Goal: Task Accomplishment & Management: Complete application form

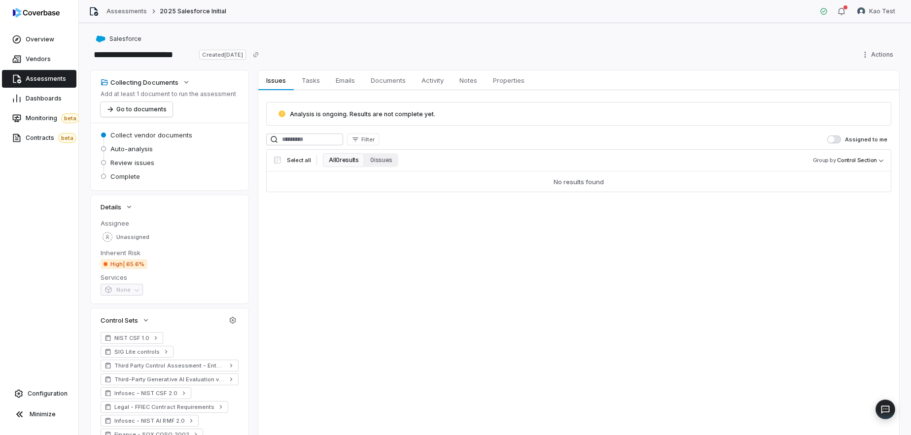
click at [17, 70] on link "Assessments" at bounding box center [39, 79] width 74 height 18
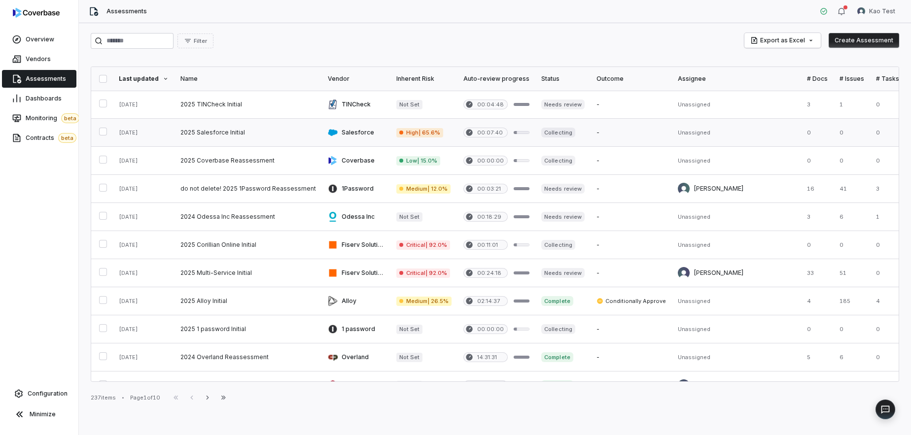
click at [236, 133] on link at bounding box center [248, 133] width 147 height 28
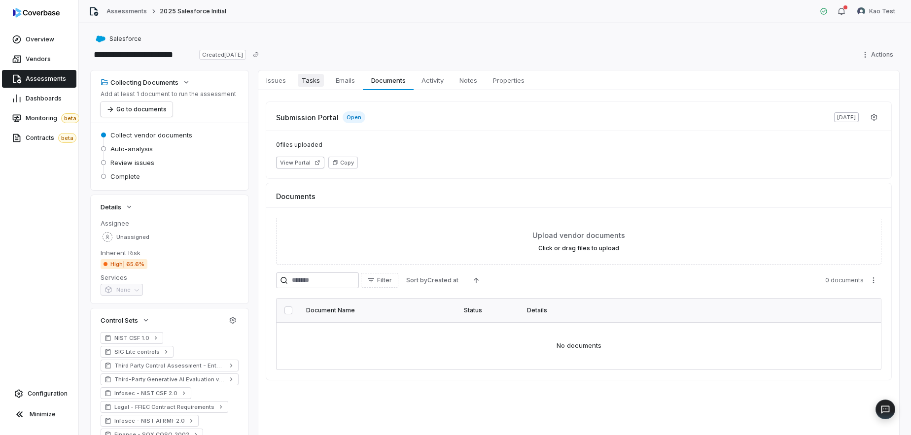
click at [318, 81] on span "Tasks" at bounding box center [311, 80] width 26 height 13
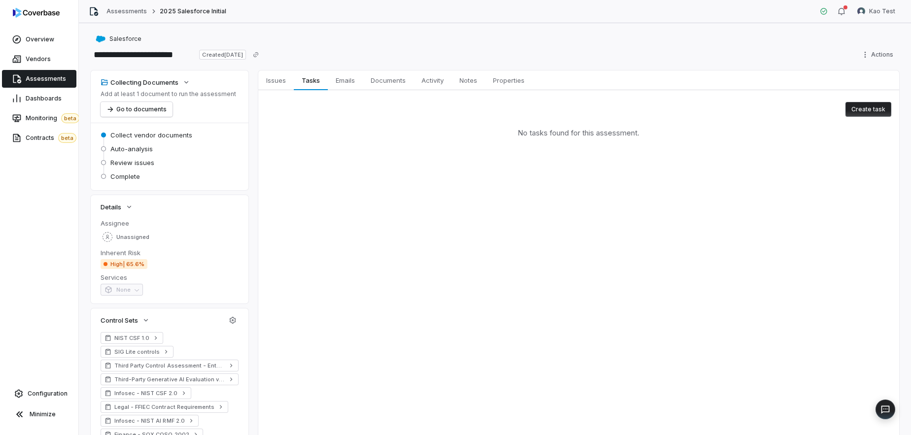
click at [875, 117] on div "No tasks found for this assessment." at bounding box center [578, 133] width 625 height 32
click at [858, 107] on button "Create task" at bounding box center [869, 109] width 46 height 15
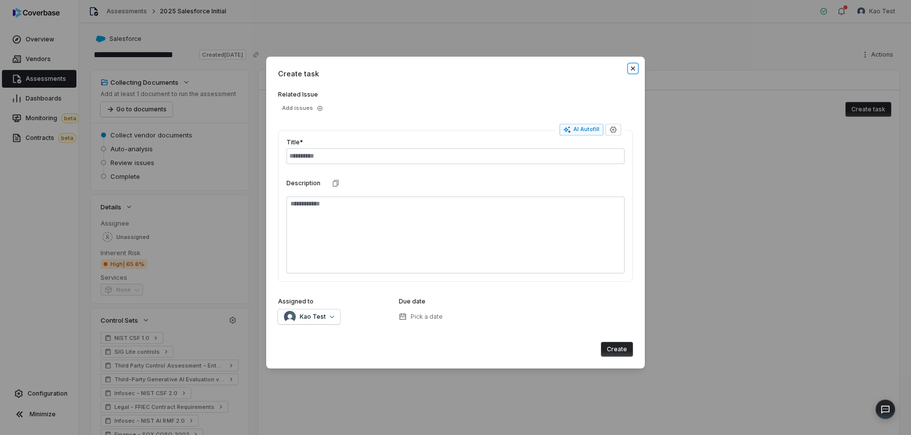
click at [633, 67] on icon "button" at bounding box center [633, 69] width 8 height 8
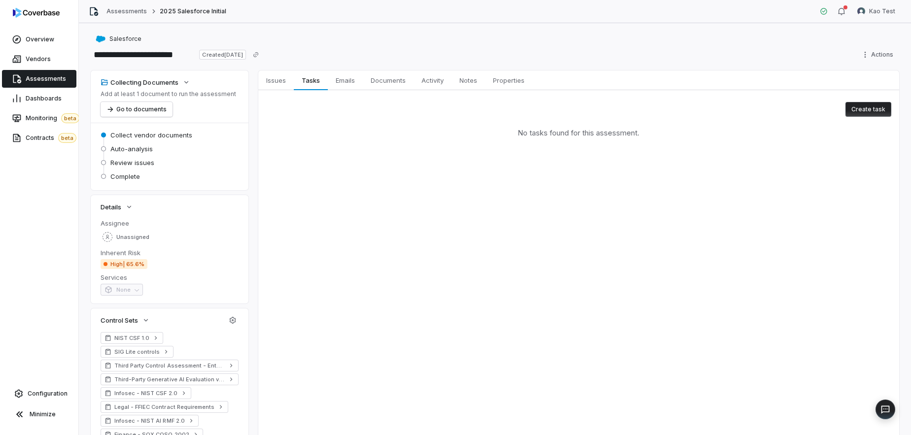
click at [30, 80] on span "Assessments" at bounding box center [46, 79] width 40 height 8
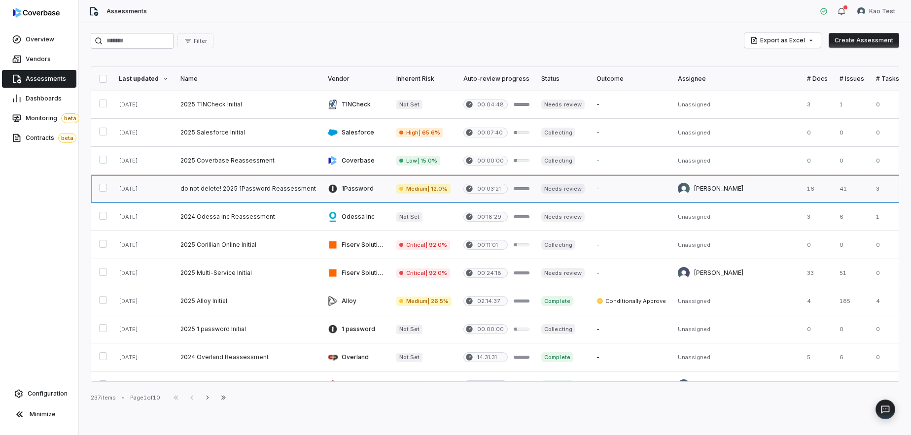
click at [283, 188] on link at bounding box center [248, 189] width 147 height 28
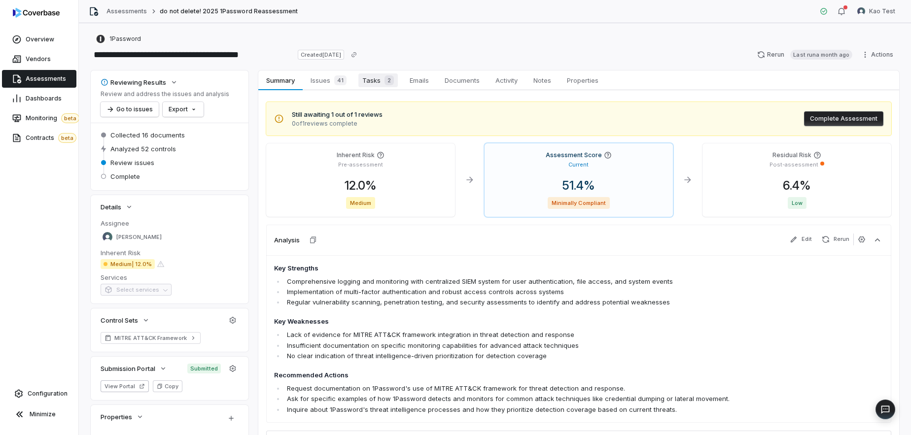
click at [364, 80] on span "Tasks 2" at bounding box center [377, 80] width 39 height 14
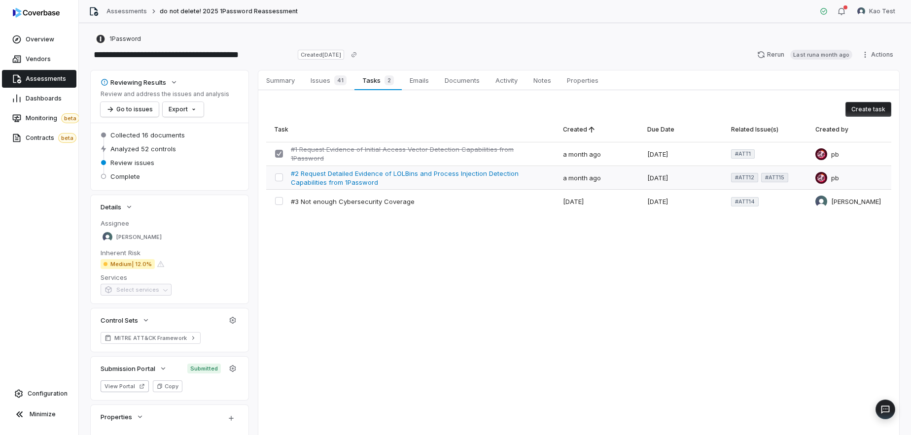
click at [414, 181] on span "#2 Request Detailed Evidence of LOLBins and Process Injection Detection Capabil…" at bounding box center [419, 178] width 256 height 18
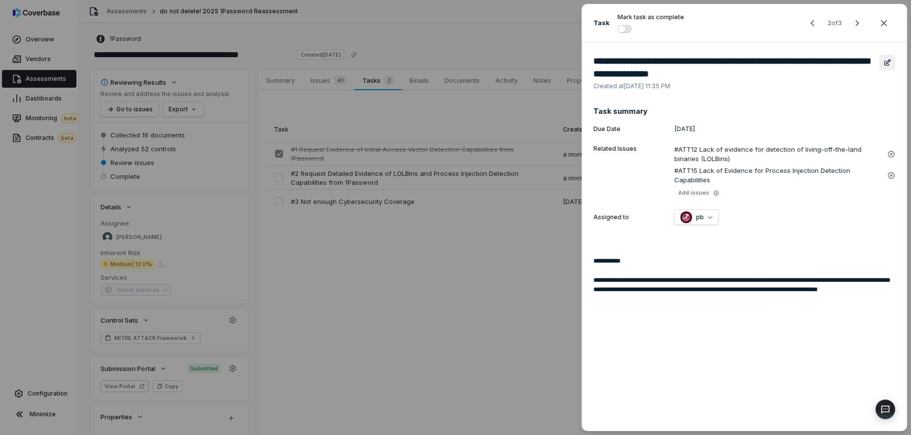
click at [891, 62] on icon "button" at bounding box center [888, 63] width 8 height 8
type textarea "*"
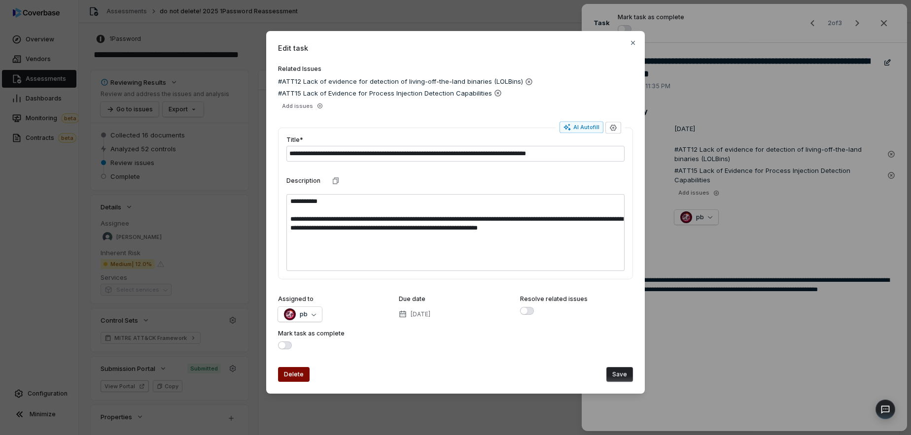
click at [639, 35] on div "**********" at bounding box center [455, 212] width 379 height 363
click at [633, 44] on icon "button" at bounding box center [633, 43] width 8 height 8
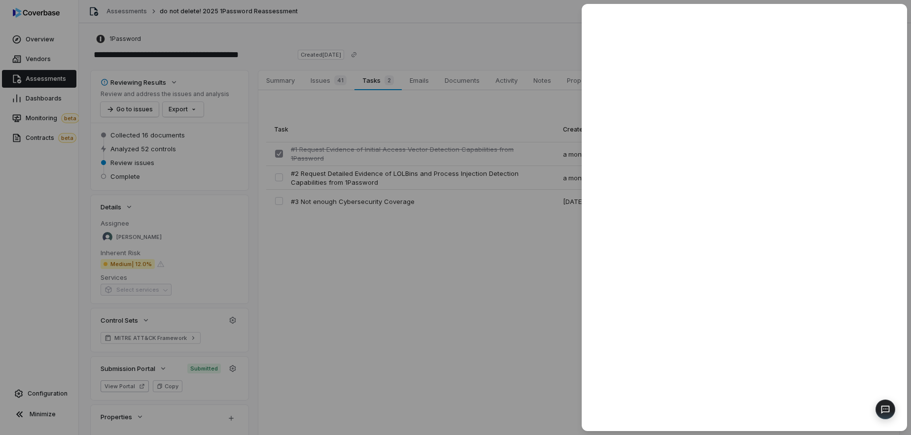
click at [421, 250] on div at bounding box center [455, 217] width 911 height 435
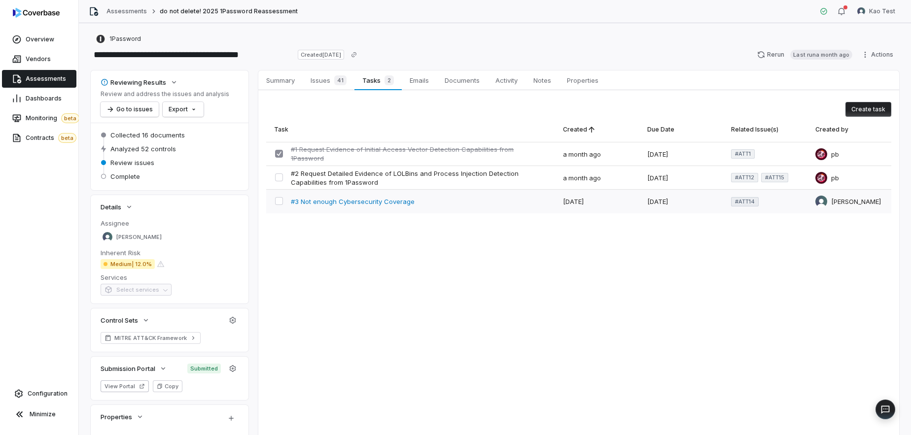
click at [329, 198] on span "#3 Not enough Cybersecurity Coverage" at bounding box center [353, 201] width 124 height 9
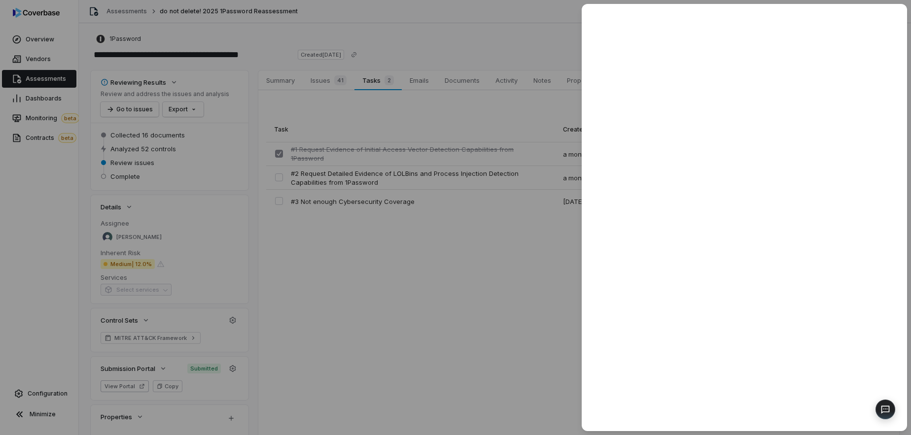
click at [458, 249] on div at bounding box center [455, 217] width 911 height 435
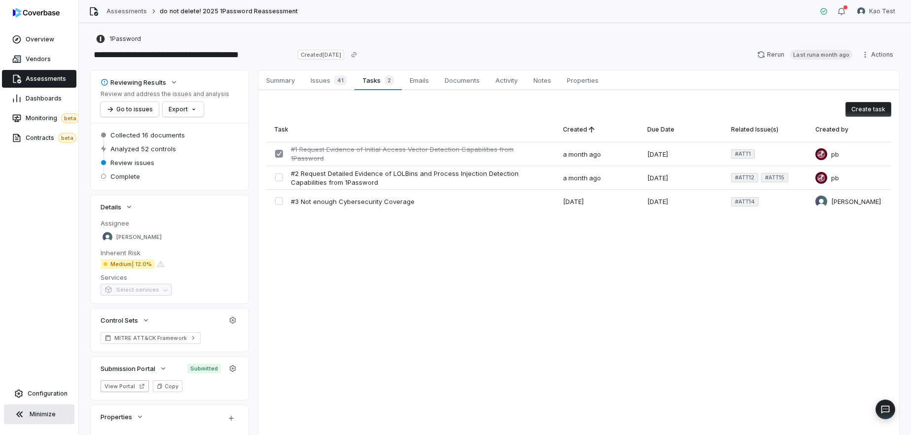
click at [36, 417] on span "Minimize" at bounding box center [43, 415] width 26 height 8
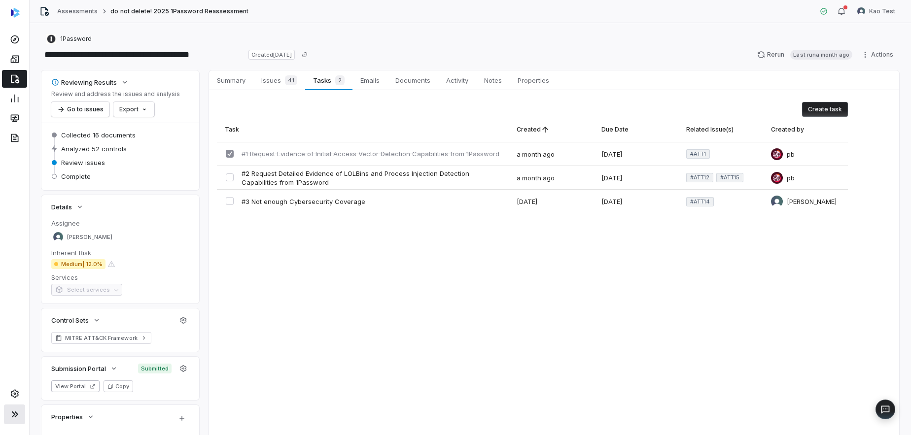
click at [14, 415] on icon at bounding box center [14, 415] width 6 height 6
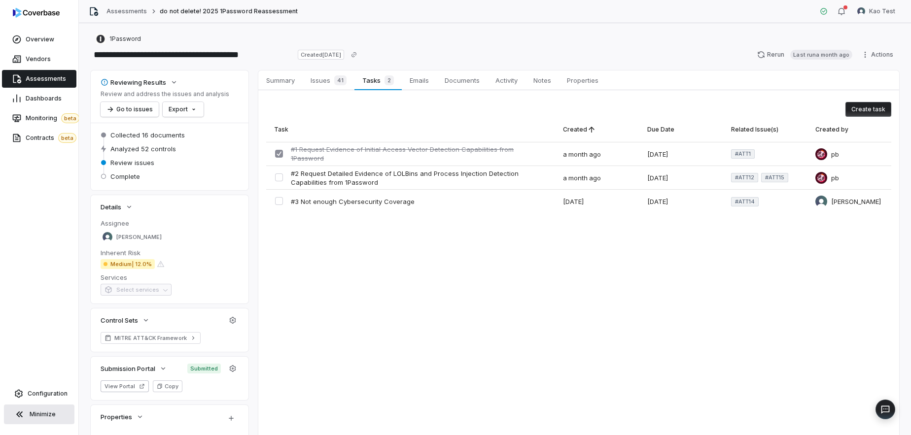
click at [14, 415] on icon at bounding box center [20, 415] width 12 height 12
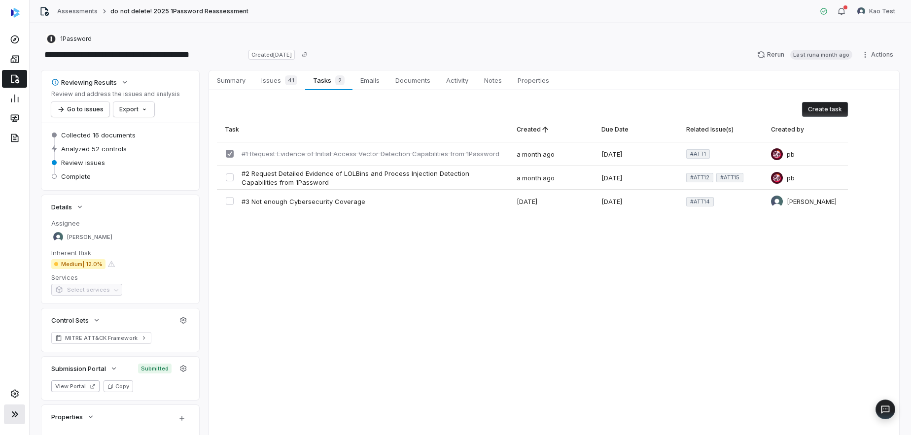
click at [14, 415] on icon at bounding box center [14, 415] width 6 height 6
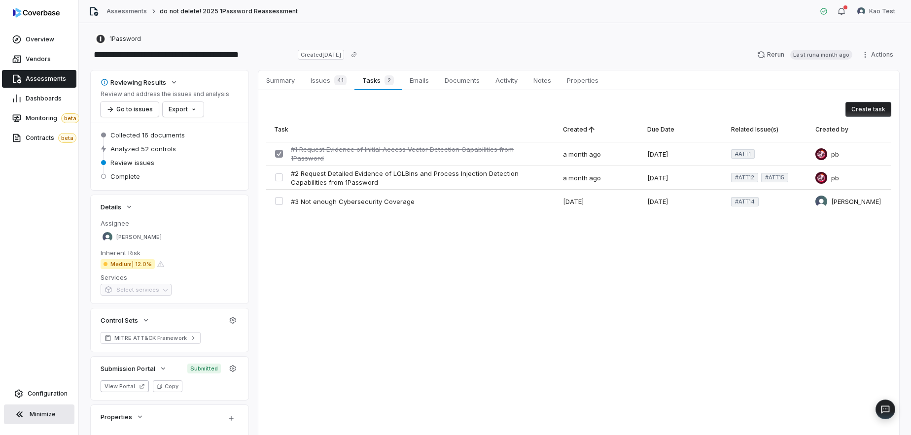
click at [14, 415] on icon at bounding box center [20, 415] width 12 height 12
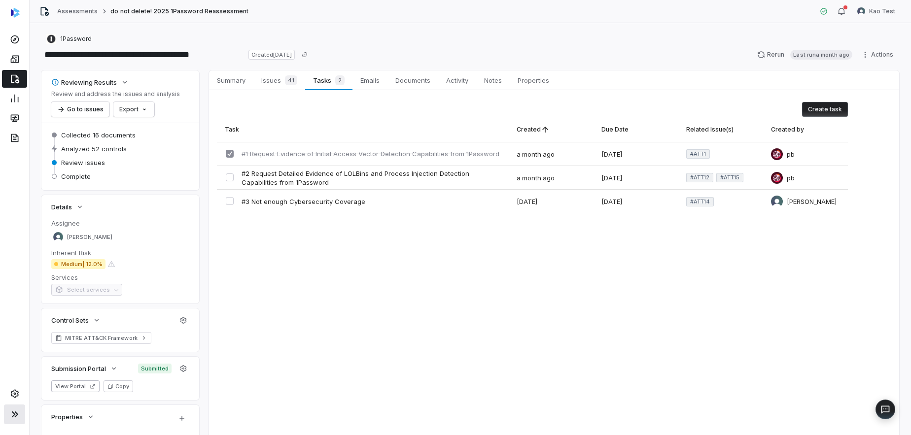
click at [14, 415] on icon at bounding box center [14, 415] width 6 height 6
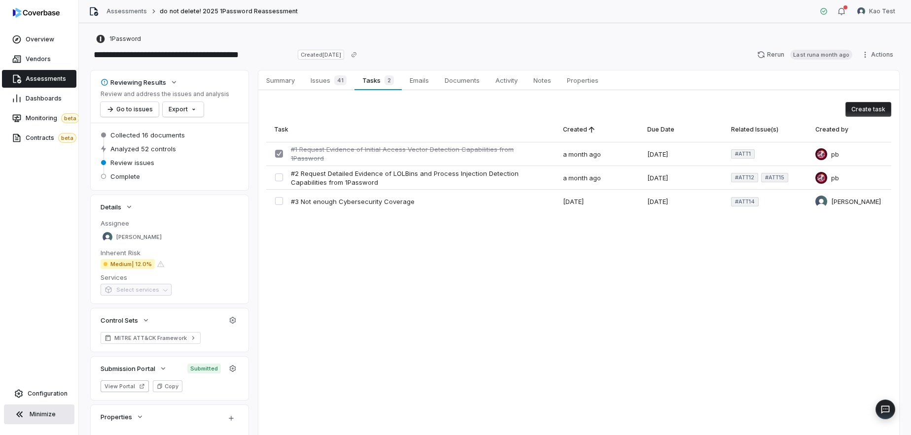
click at [14, 415] on icon at bounding box center [20, 415] width 12 height 12
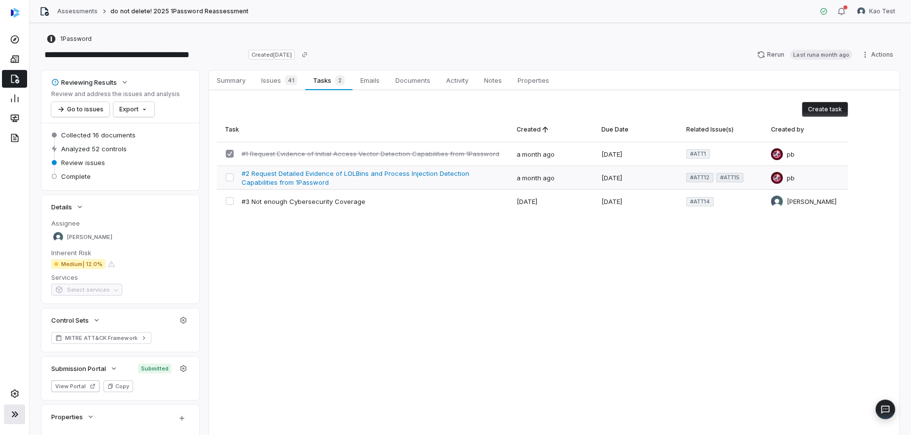
click at [275, 181] on span "#2 Request Detailed Evidence of LOLBins and Process Injection Detection Capabil…" at bounding box center [371, 178] width 259 height 18
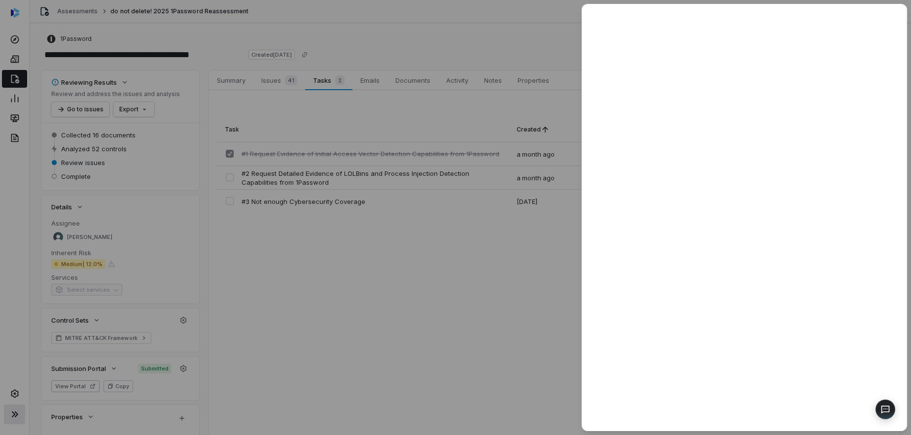
click at [481, 227] on div at bounding box center [455, 217] width 911 height 435
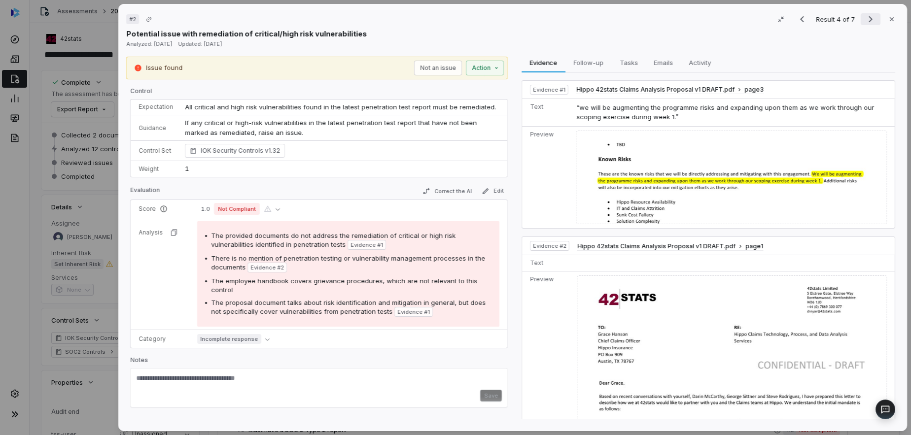
click at [867, 20] on icon "Next result" at bounding box center [871, 19] width 12 height 12
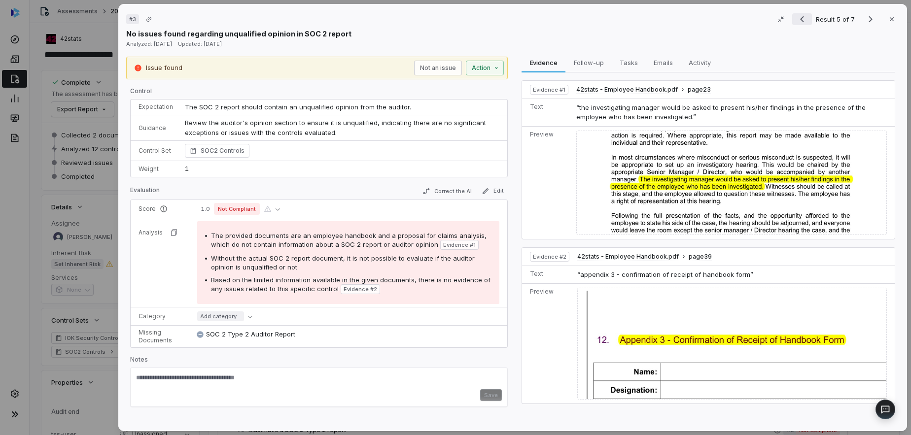
click at [805, 20] on icon "Previous result" at bounding box center [802, 19] width 12 height 12
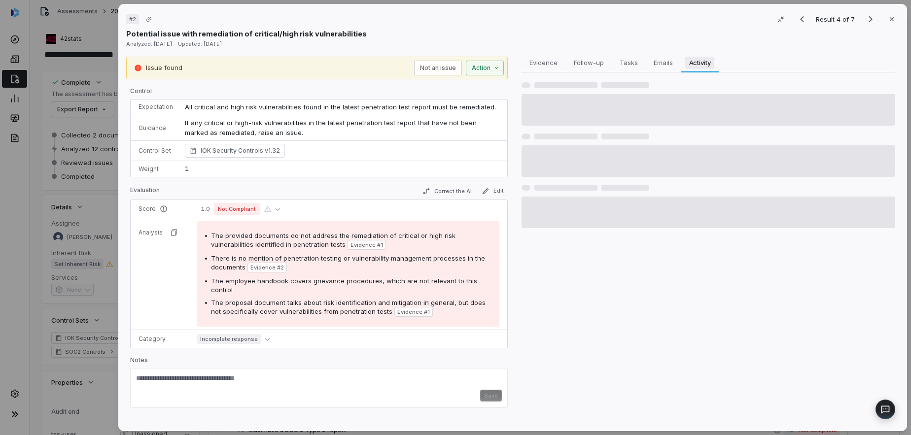
click at [695, 62] on span "Activity" at bounding box center [700, 62] width 30 height 13
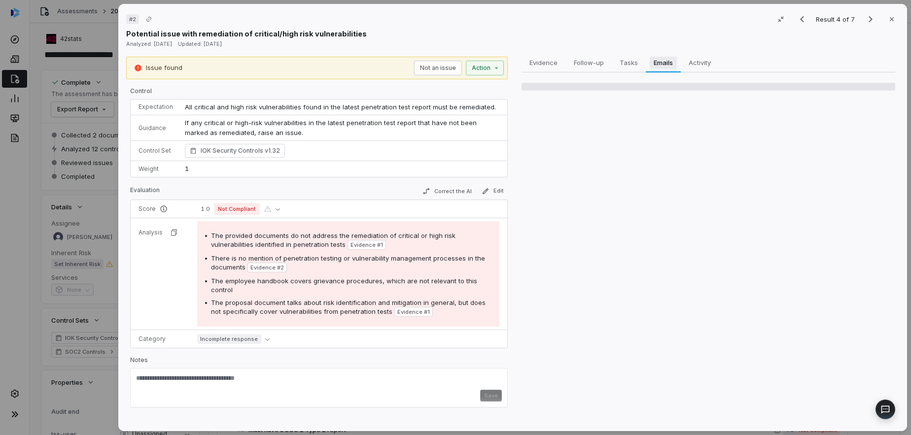
click at [659, 64] on span "Emails" at bounding box center [663, 62] width 27 height 13
click at [624, 64] on span "Tasks" at bounding box center [629, 62] width 26 height 13
click at [597, 65] on span "Follow-up" at bounding box center [589, 62] width 38 height 13
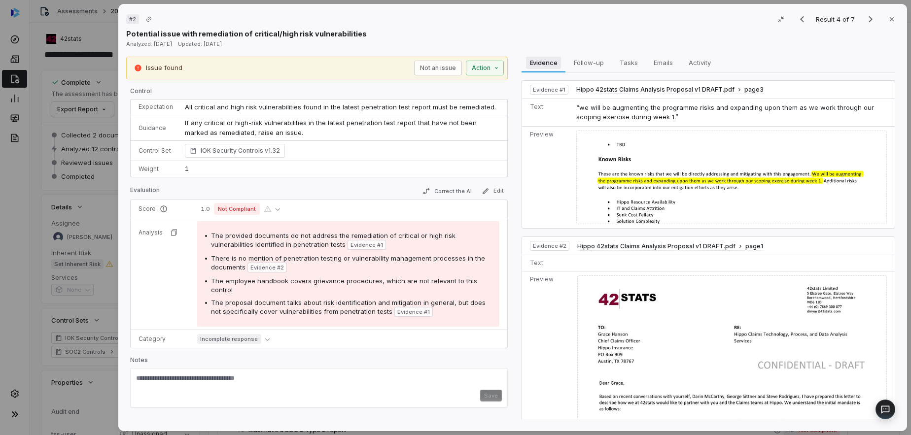
click at [544, 65] on span "Evidence" at bounding box center [544, 62] width 36 height 13
click at [619, 62] on span "Tasks" at bounding box center [629, 62] width 26 height 13
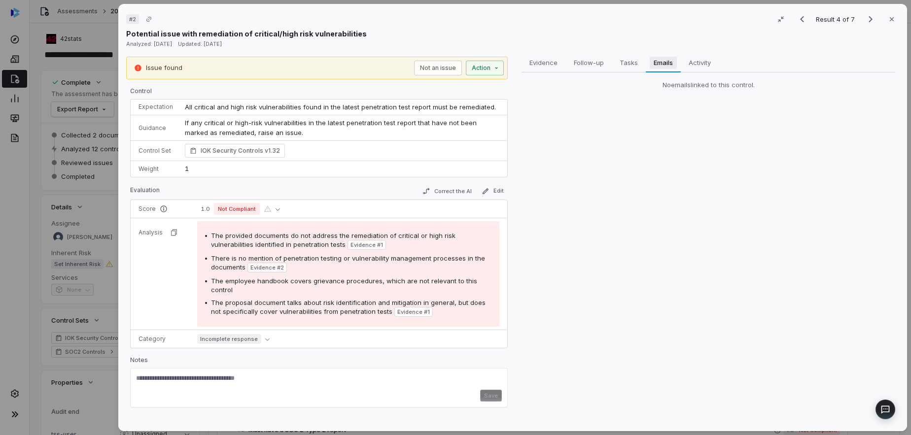
click at [647, 66] on button "Emails Emails" at bounding box center [663, 63] width 35 height 20
click at [695, 63] on span "Activity" at bounding box center [700, 62] width 30 height 13
click at [594, 66] on span "Follow-up" at bounding box center [589, 62] width 38 height 13
click at [548, 66] on span "Evidence" at bounding box center [544, 62] width 36 height 13
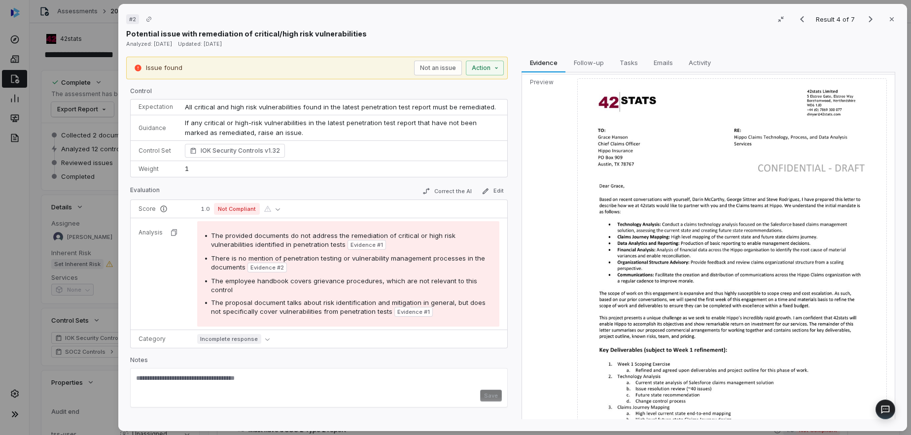
scroll to position [57, 0]
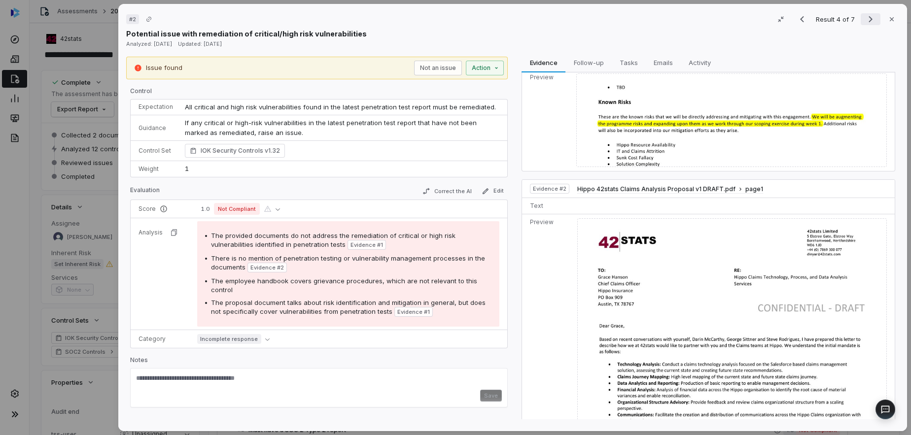
click at [874, 18] on icon "Next result" at bounding box center [871, 19] width 12 height 12
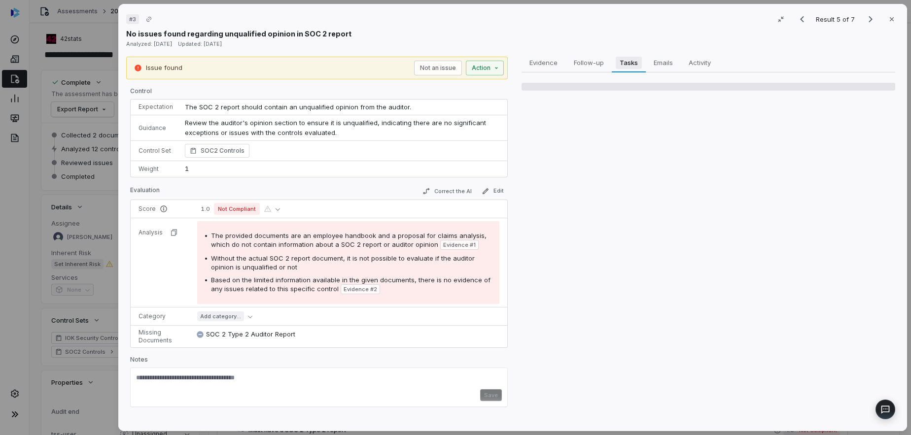
click at [631, 60] on span "Tasks" at bounding box center [629, 62] width 26 height 13
click at [596, 59] on span "Follow-up" at bounding box center [589, 62] width 38 height 13
click at [661, 61] on span "Emails" at bounding box center [663, 62] width 27 height 13
click at [870, 20] on icon "Next result" at bounding box center [871, 19] width 12 height 12
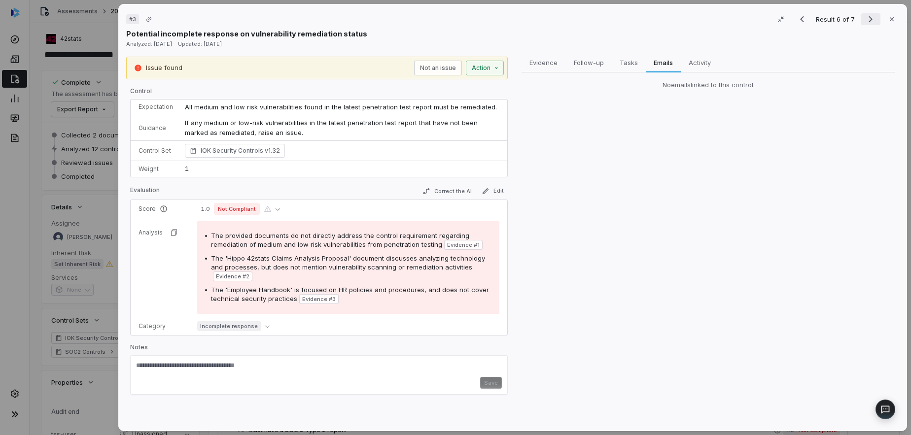
click at [877, 13] on button "Next result" at bounding box center [871, 19] width 20 height 12
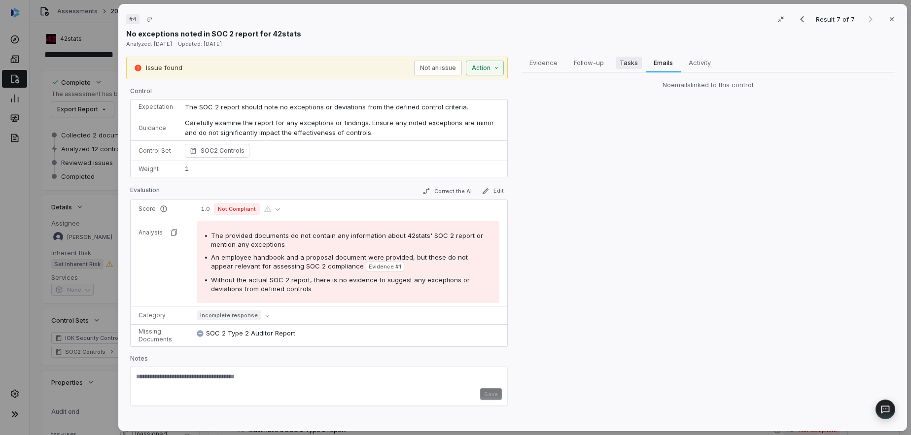
click at [636, 67] on span "Tasks" at bounding box center [629, 62] width 26 height 13
click at [596, 66] on span "Follow-up" at bounding box center [589, 62] width 38 height 13
click at [543, 66] on span "Evidence" at bounding box center [544, 62] width 36 height 13
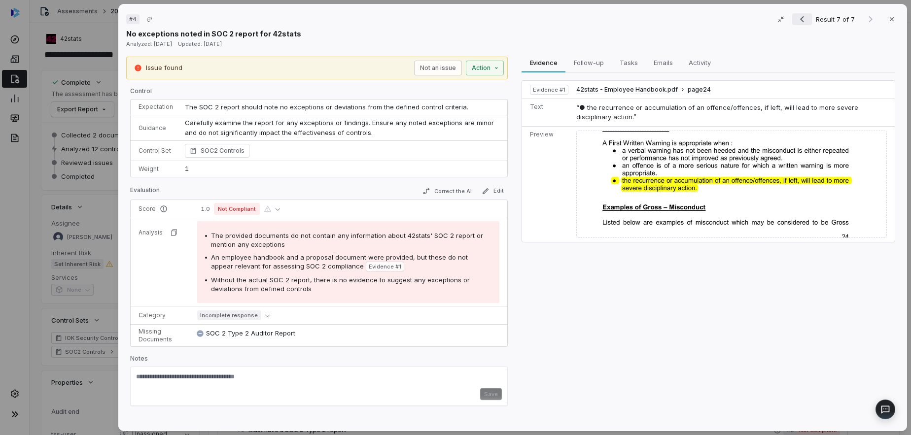
click at [803, 20] on icon "Previous result" at bounding box center [802, 19] width 4 height 6
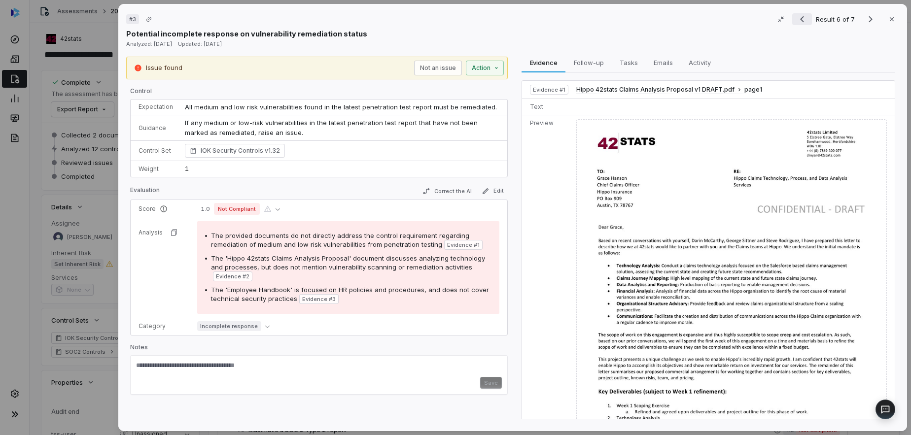
click at [803, 20] on icon "Previous result" at bounding box center [802, 19] width 4 height 6
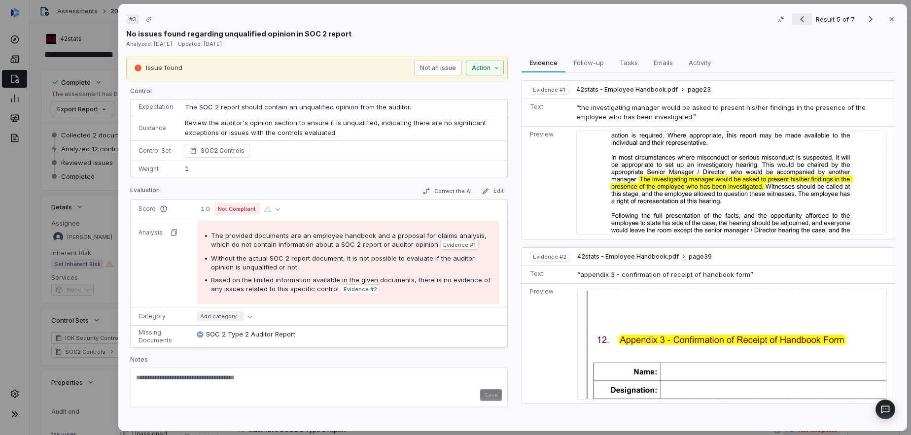
click at [803, 20] on icon "Previous result" at bounding box center [802, 19] width 4 height 6
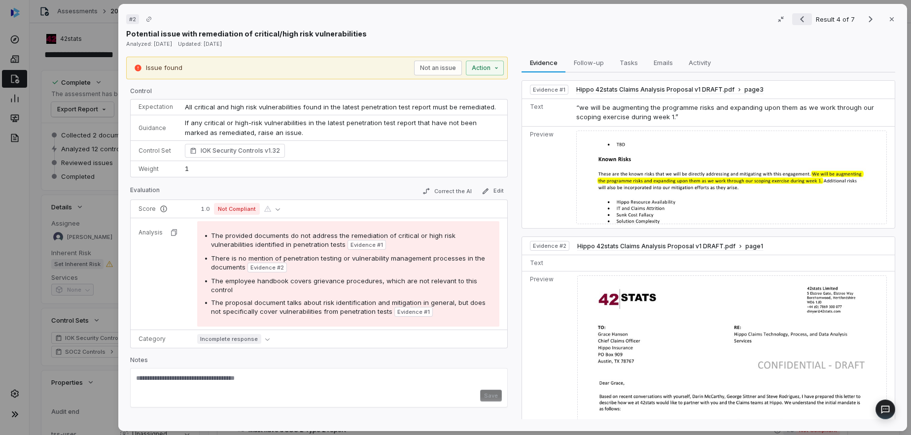
click at [803, 20] on icon "Previous result" at bounding box center [802, 19] width 4 height 6
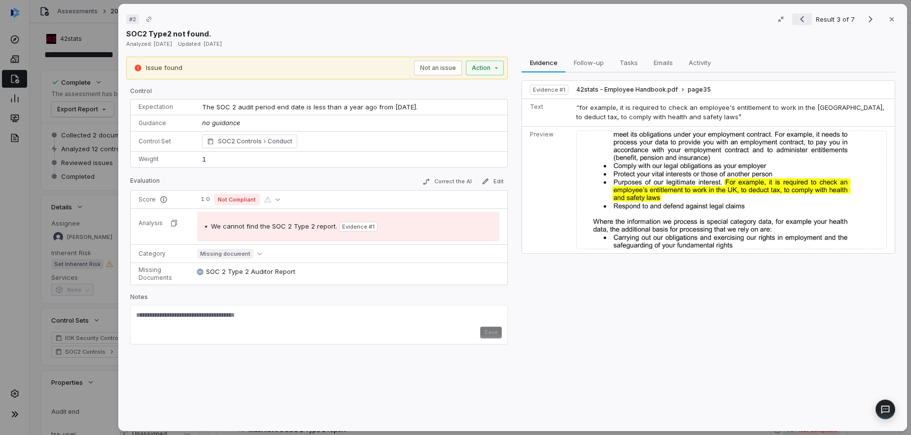
click at [803, 20] on icon "Previous result" at bounding box center [802, 19] width 4 height 6
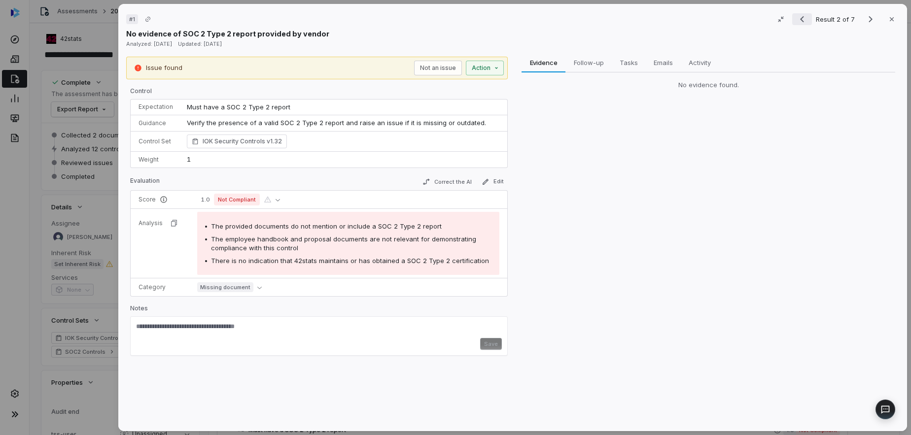
click at [803, 20] on icon "Previous result" at bounding box center [802, 19] width 4 height 6
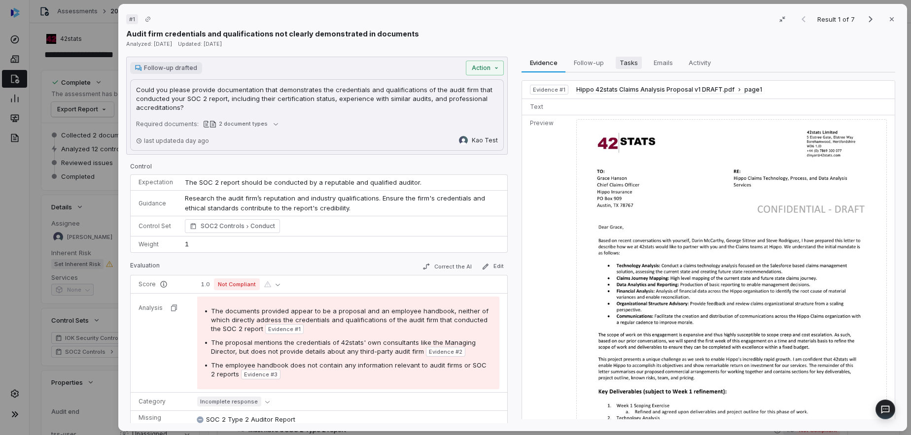
click at [620, 72] on button "Tasks Tasks" at bounding box center [629, 63] width 34 height 20
click at [536, 66] on span "Evidence" at bounding box center [544, 62] width 36 height 13
click at [841, 91] on td "Hippo 42stats Claims Analysis Proposal v1 DRAFT.pdf page 1" at bounding box center [734, 90] width 322 height 18
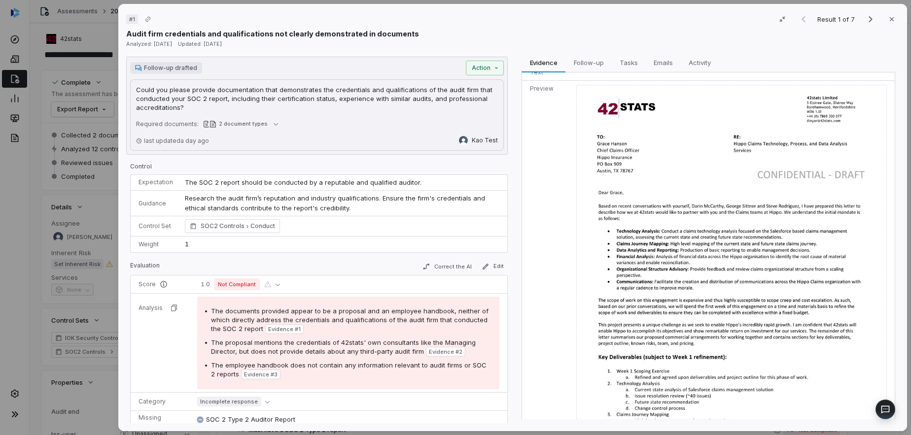
scroll to position [54, 0]
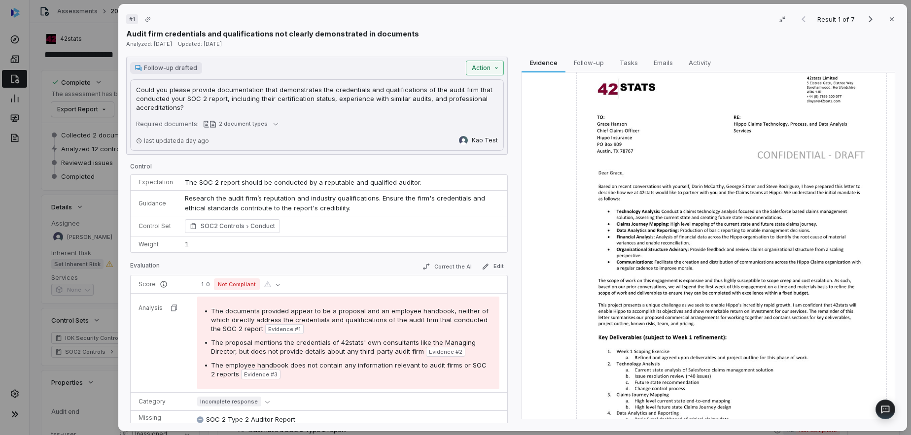
click at [495, 68] on div "# 1 Result 1 of 7 Close Audit firm credentials and qualifications not clearly d…" at bounding box center [455, 217] width 911 height 435
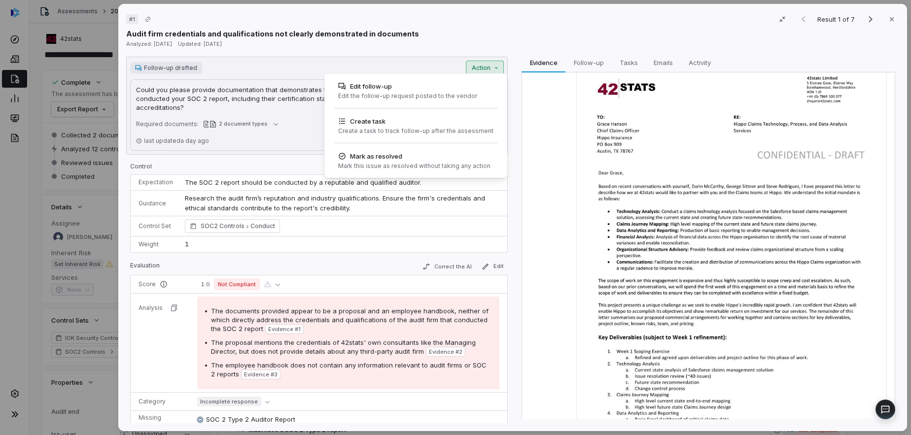
click at [450, 25] on div "# 1 Result 1 of 7 Close Audit firm credentials and qualifications not clearly d…" at bounding box center [455, 217] width 911 height 435
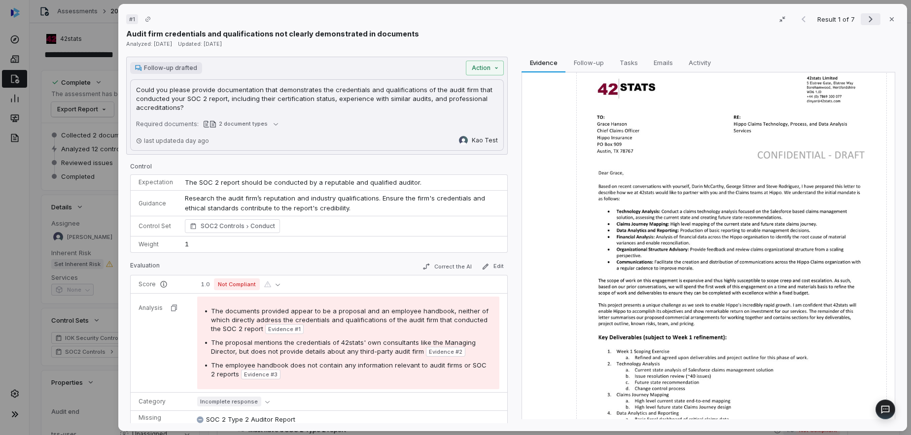
click at [874, 16] on icon "Next result" at bounding box center [871, 19] width 12 height 12
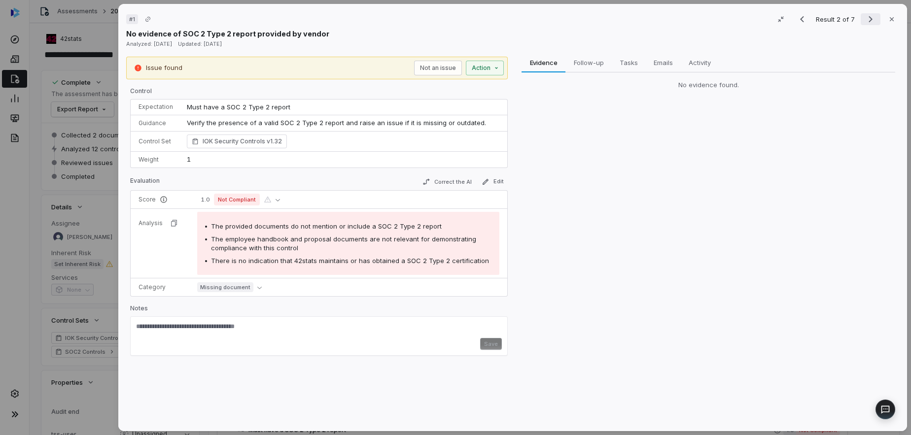
click at [874, 16] on icon "Next result" at bounding box center [871, 19] width 12 height 12
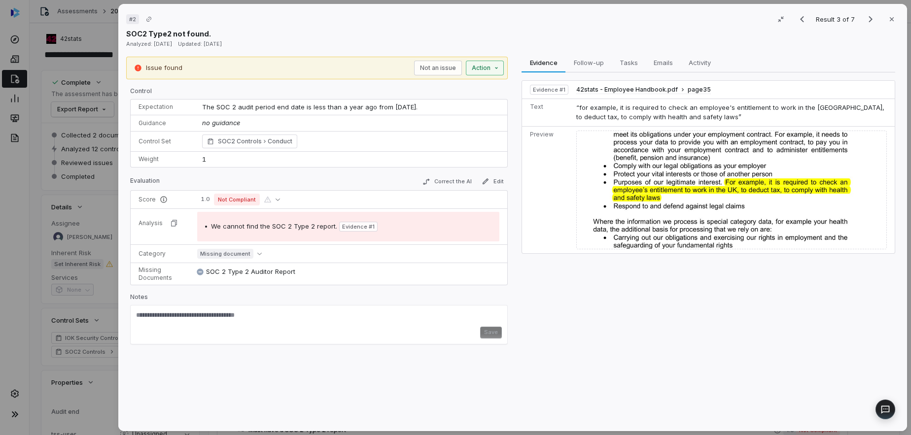
click at [475, 68] on div "# 2 Result 3 of 7 Close SOC2 Type2 not found. Analyzed: 6 months ago Updated: 6…" at bounding box center [455, 217] width 911 height 435
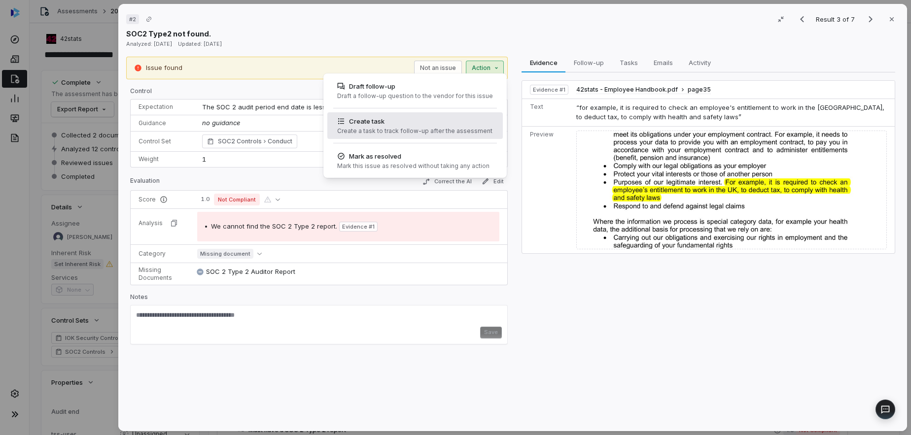
click at [404, 125] on div "Create task" at bounding box center [414, 121] width 155 height 10
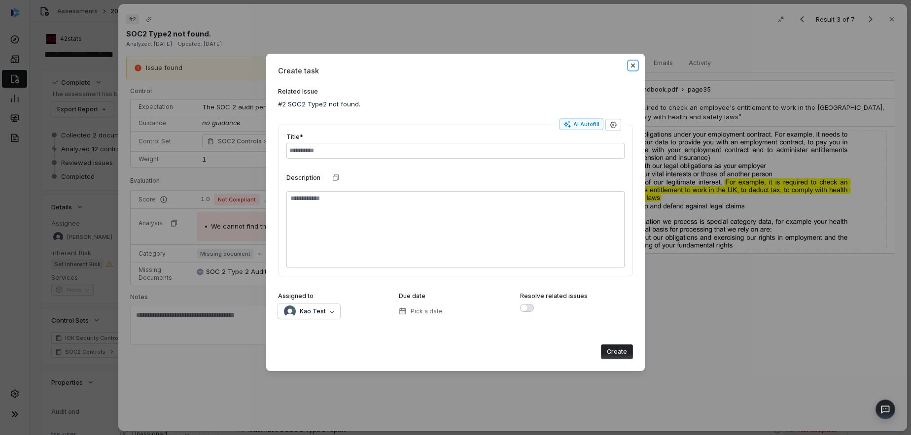
click at [635, 64] on icon "button" at bounding box center [633, 66] width 4 height 4
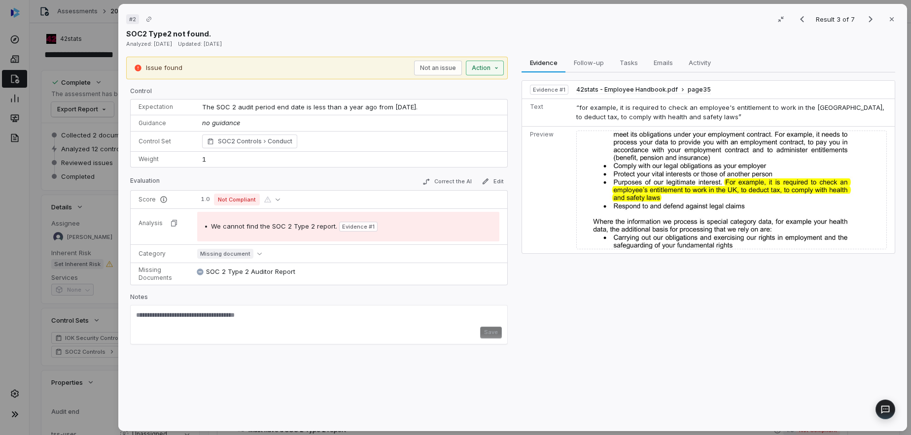
click at [481, 64] on div "# 2 Result 3 of 7 Close SOC2 Type2 not found. Analyzed: 6 months ago Updated: 6…" at bounding box center [455, 217] width 911 height 435
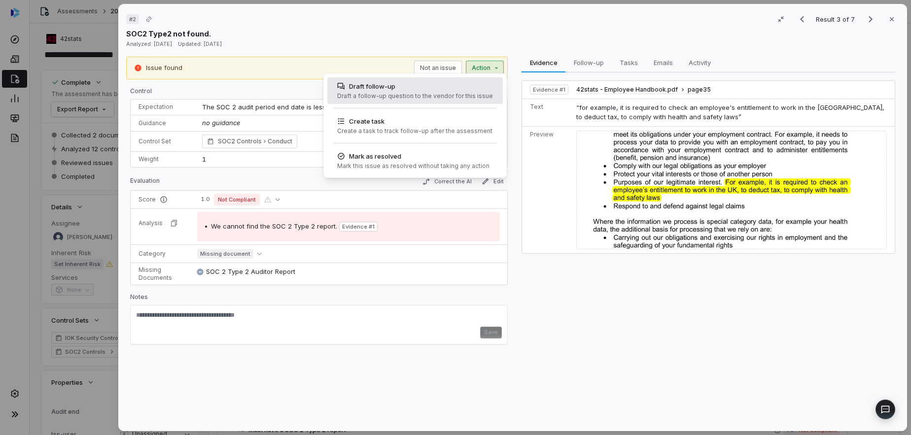
click at [431, 97] on div "Draft a follow-up question to the vendor for this issue" at bounding box center [415, 96] width 156 height 8
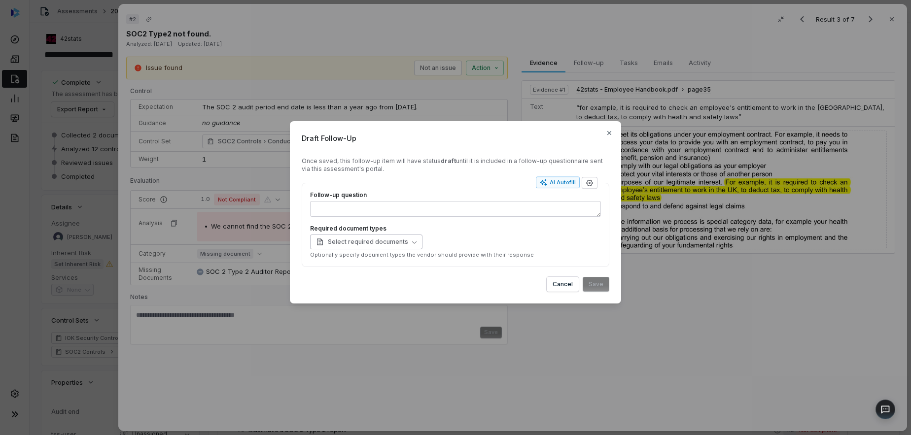
click at [402, 245] on span "Select required documents" at bounding box center [362, 242] width 92 height 8
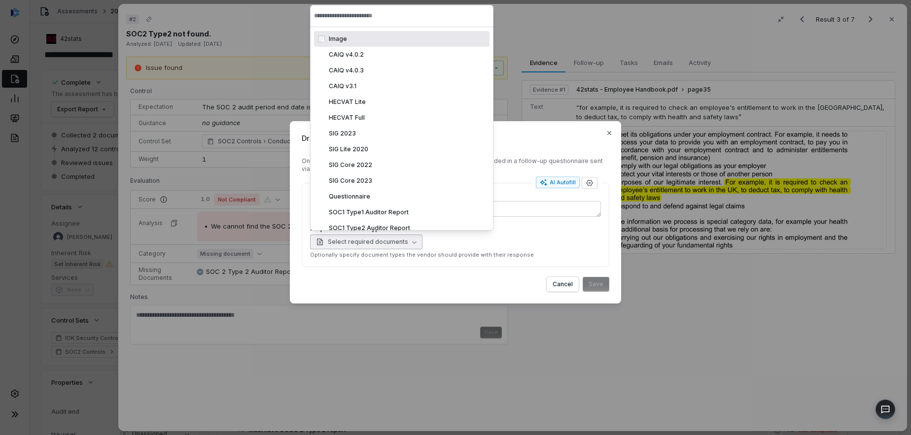
click at [474, 237] on div "Select required documents" at bounding box center [455, 242] width 291 height 15
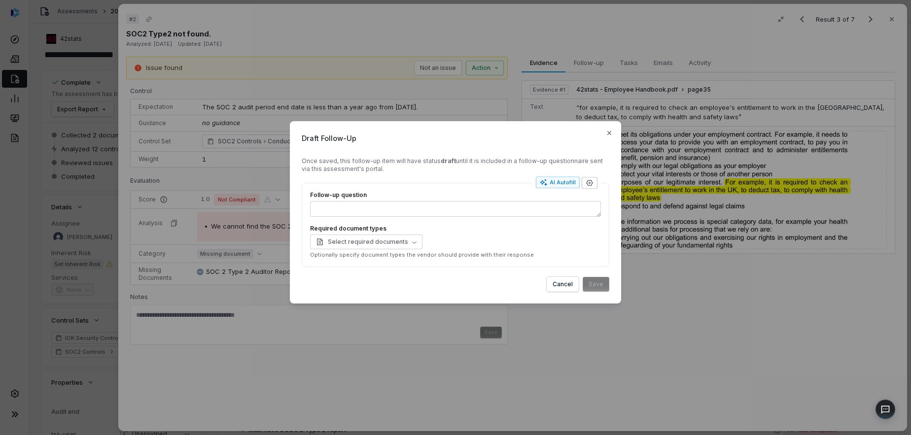
click at [592, 181] on icon "button" at bounding box center [590, 183] width 8 height 8
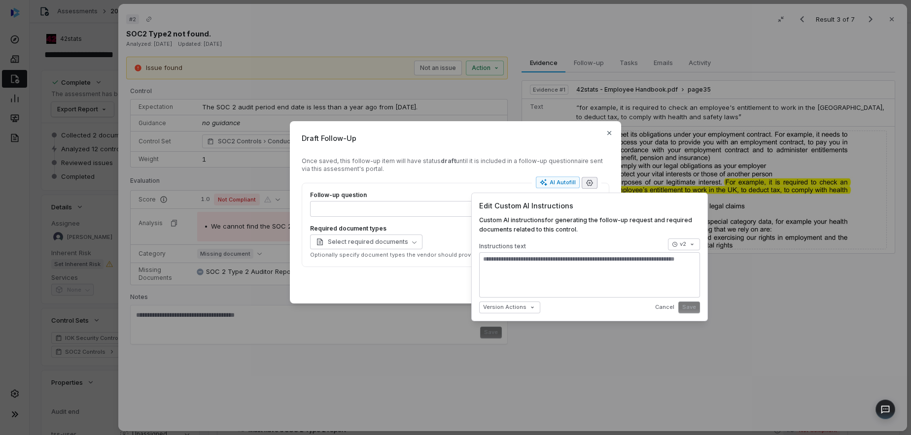
click at [592, 181] on icon "button" at bounding box center [590, 183] width 8 height 8
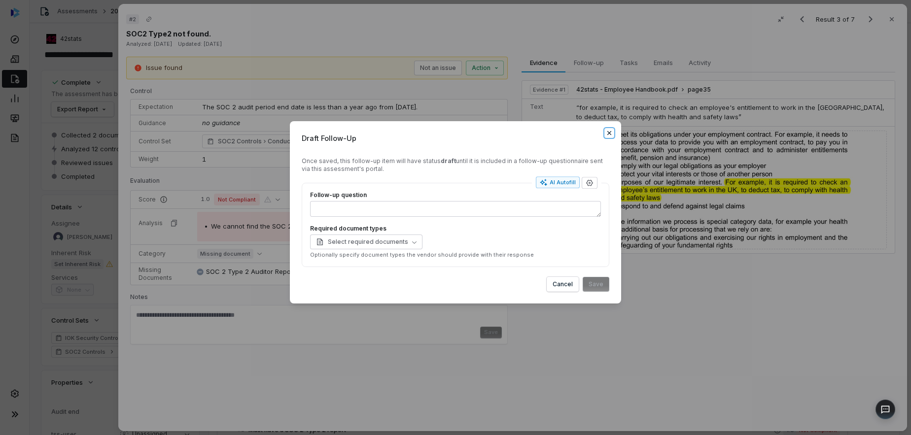
click at [611, 134] on icon "button" at bounding box center [610, 133] width 4 height 4
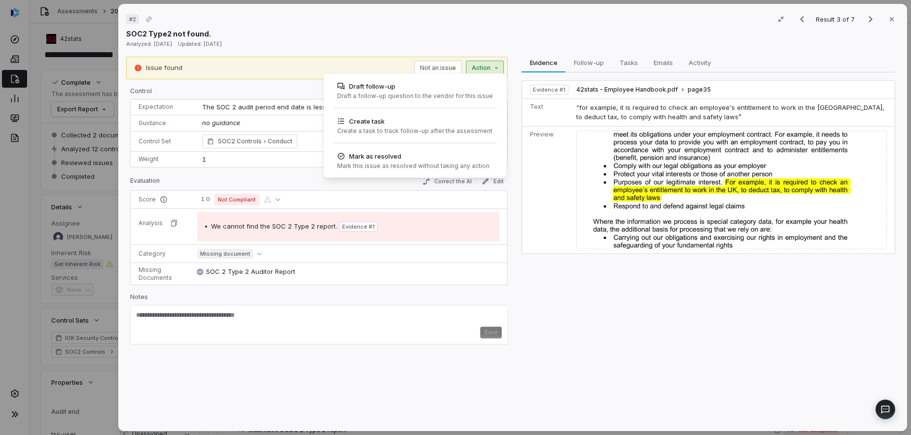
click at [485, 70] on div "# 2 Result 3 of 7 Close SOC2 Type2 not found. Analyzed: 6 months ago Updated: 6…" at bounding box center [455, 217] width 911 height 435
click at [500, 33] on div "# 2 Result 3 of 7 Close SOC2 Type2 not found. Analyzed: 6 months ago Updated: 6…" at bounding box center [455, 217] width 911 height 435
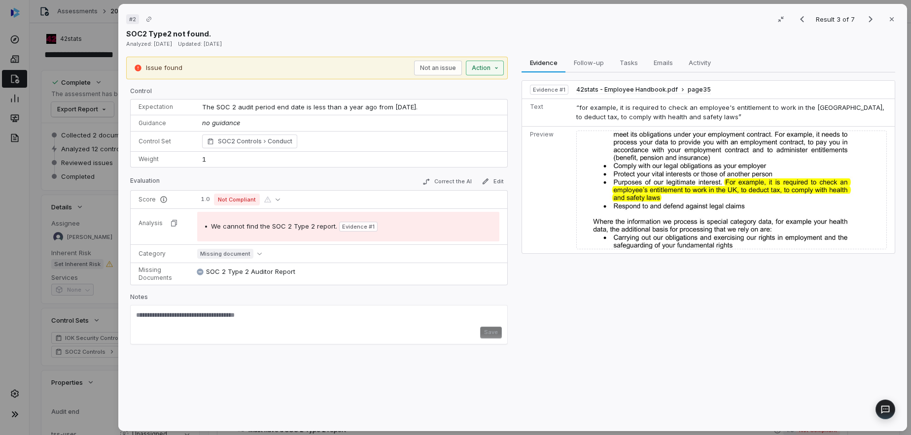
click at [486, 68] on div "# 2 Result 3 of 7 Close SOC2 Type2 not found. Analyzed: 6 months ago Updated: 6…" at bounding box center [455, 217] width 911 height 435
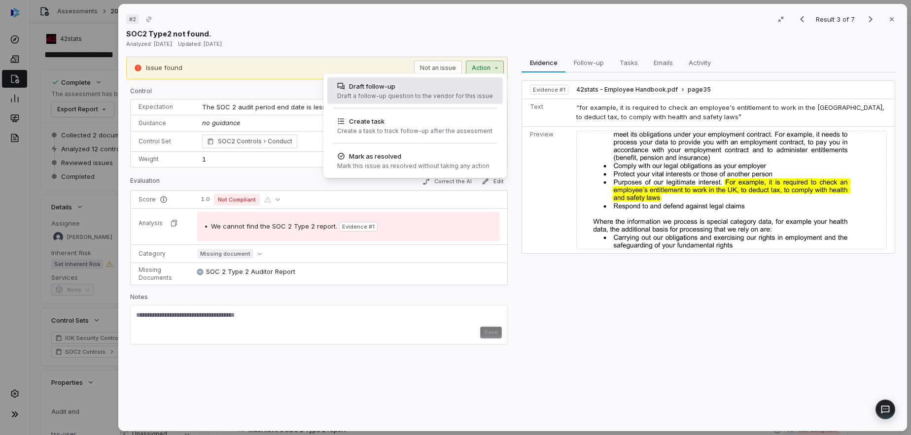
click at [454, 98] on div "Draft a follow-up question to the vendor for this issue" at bounding box center [415, 96] width 156 height 8
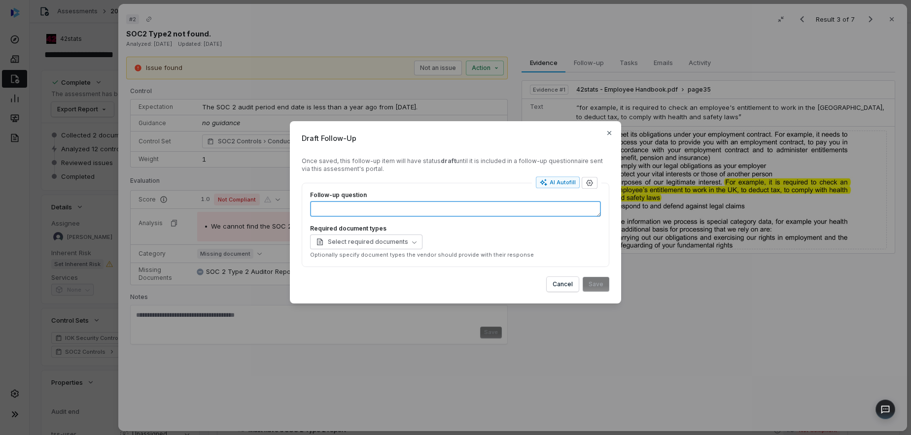
click at [432, 204] on textarea "Follow-up question" at bounding box center [455, 209] width 291 height 16
drag, startPoint x: 463, startPoint y: 135, endPoint x: 578, endPoint y: 169, distance: 120.6
click at [578, 169] on div "Draft Follow-Up Once saved, this follow-up item will have status draft until it…" at bounding box center [455, 212] width 331 height 182
drag, startPoint x: 531, startPoint y: 139, endPoint x: 468, endPoint y: 141, distance: 62.6
click at [468, 141] on span "Draft Follow-Up" at bounding box center [456, 138] width 308 height 10
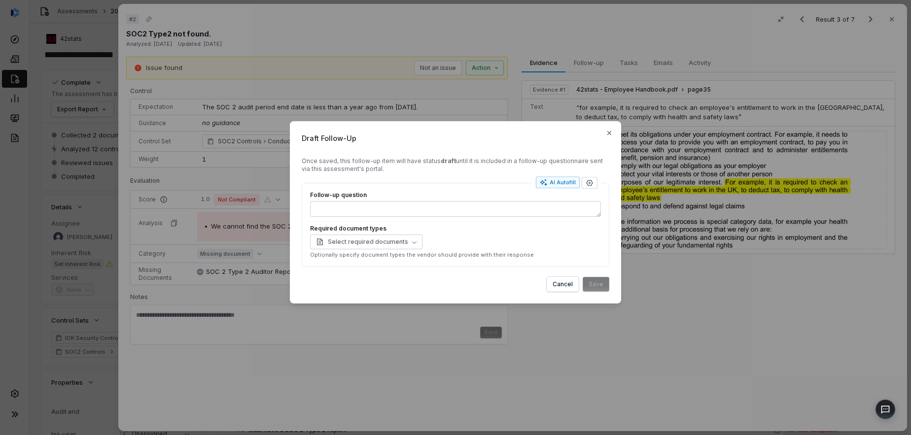
drag, startPoint x: 461, startPoint y: 145, endPoint x: 413, endPoint y: 137, distance: 48.6
click at [413, 137] on div "Draft Follow-Up Once saved, this follow-up item will have status draft until it…" at bounding box center [455, 212] width 331 height 182
click at [387, 245] on span "Select required documents" at bounding box center [362, 242] width 92 height 8
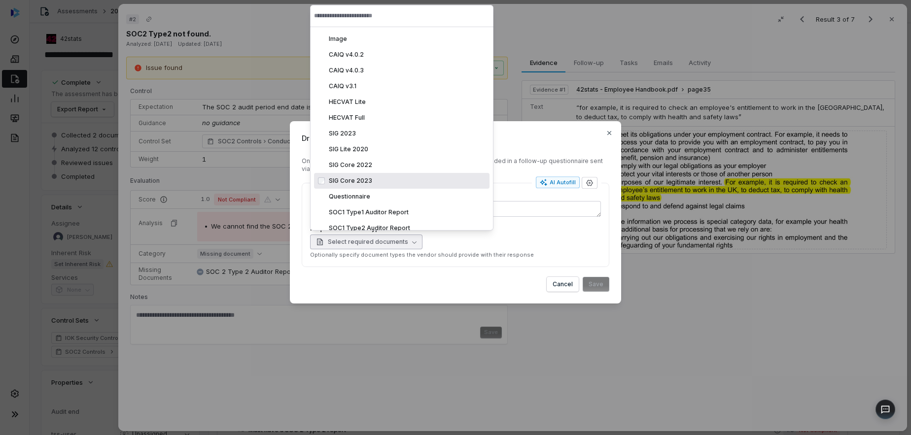
scroll to position [19, 0]
click at [361, 180] on span "Questionnaire" at bounding box center [349, 177] width 41 height 7
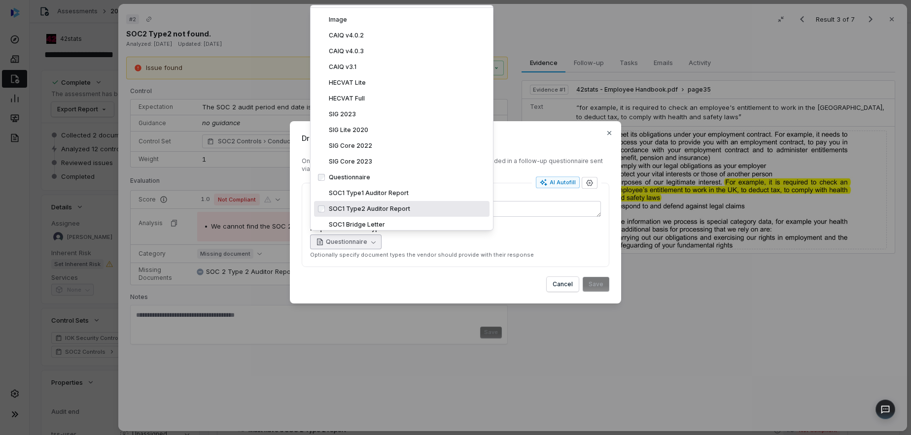
click at [509, 266] on div "Follow-up question Required document types Questionnaire Optionally specify doc…" at bounding box center [456, 225] width 308 height 84
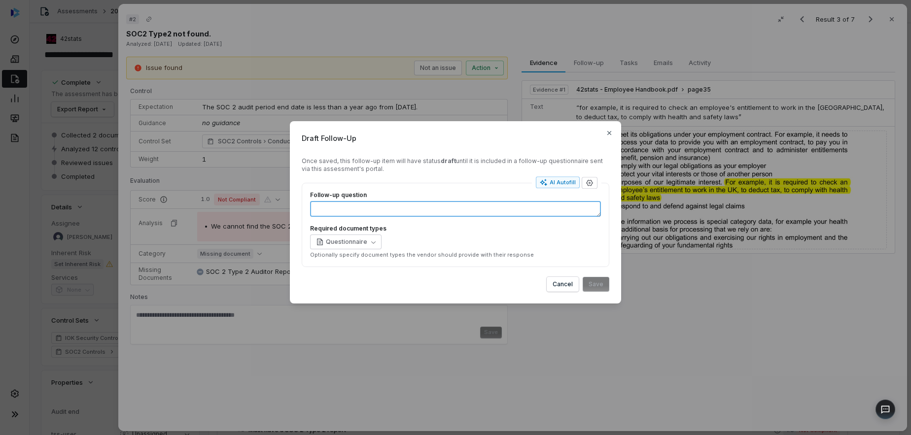
click at [439, 210] on textarea "Follow-up question" at bounding box center [455, 209] width 291 height 16
type textarea "*"
type textarea "**"
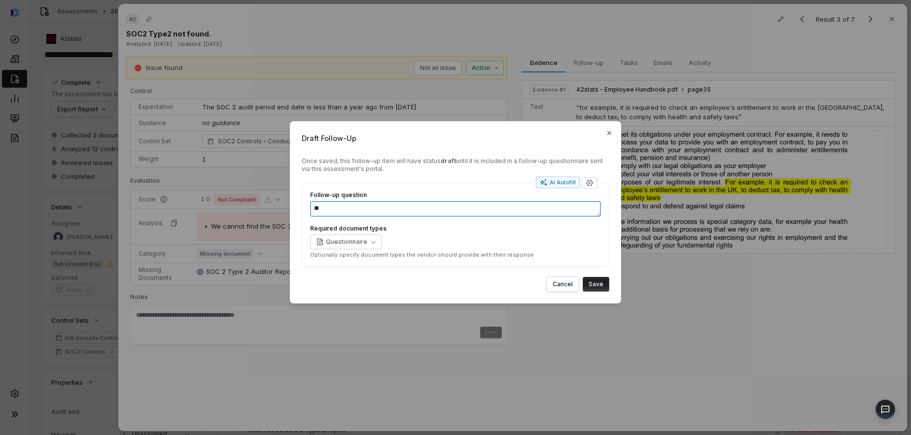
type textarea "*"
type textarea "***"
click at [461, 263] on div "Follow-up question *** Required document types Questionnaire Optionally specify…" at bounding box center [456, 225] width 308 height 84
click at [601, 283] on button "Save" at bounding box center [596, 284] width 27 height 15
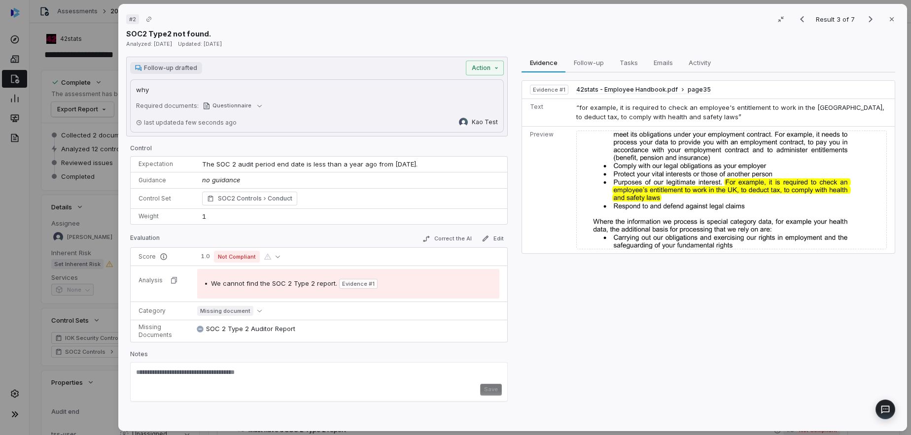
click at [369, 104] on div "Required documents: Questionnaire" at bounding box center [317, 106] width 362 height 12
click at [491, 67] on div "# 2 Result 3 of 7 Close SOC2 Type2 not found. Analyzed: 6 months ago Updated: 6…" at bounding box center [455, 217] width 911 height 435
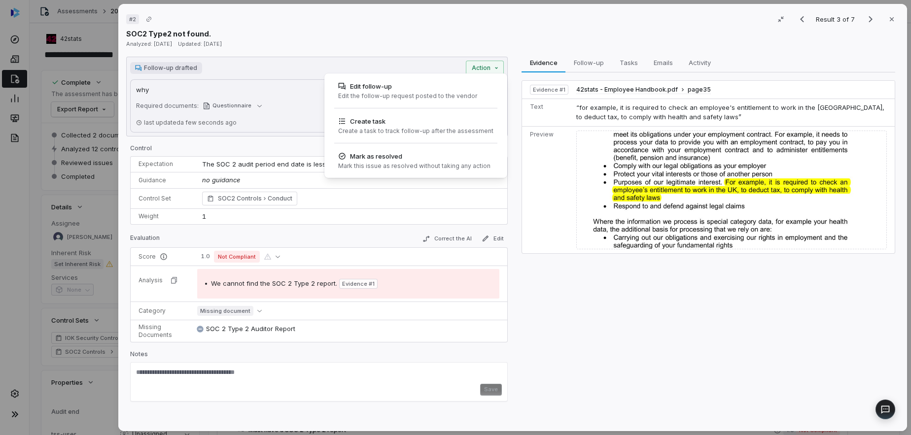
click at [373, 32] on div "# 2 Result 3 of 7 Close SOC2 Type2 not found. Analyzed: 6 months ago Updated: 6…" at bounding box center [455, 217] width 911 height 435
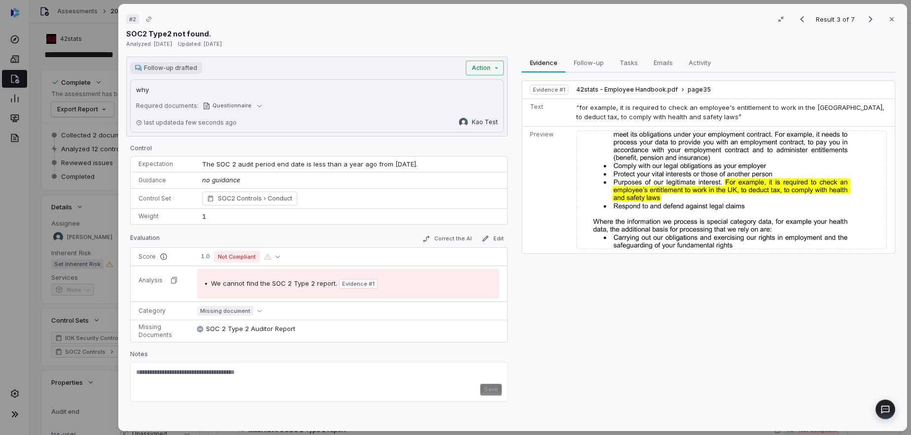
click at [499, 64] on div "# 2 Result 3 of 7 Close SOC2 Type2 not found. Analyzed: 6 months ago Updated: 6…" at bounding box center [455, 217] width 911 height 435
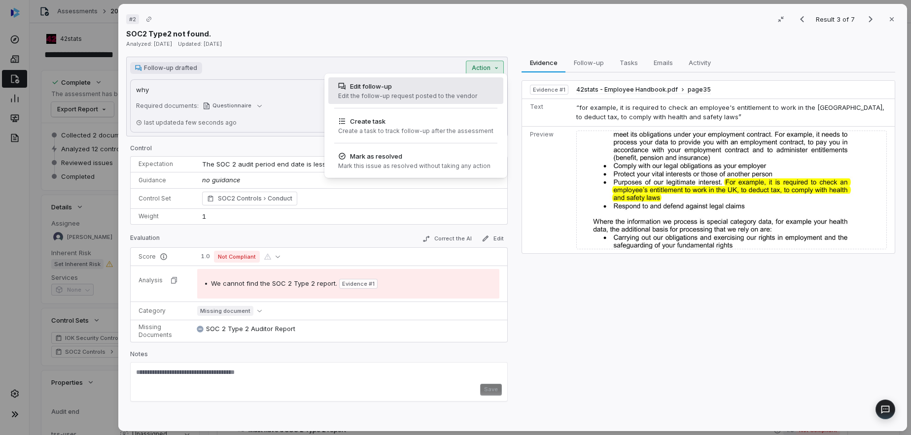
click at [426, 87] on div "Edit follow-up" at bounding box center [407, 86] width 139 height 10
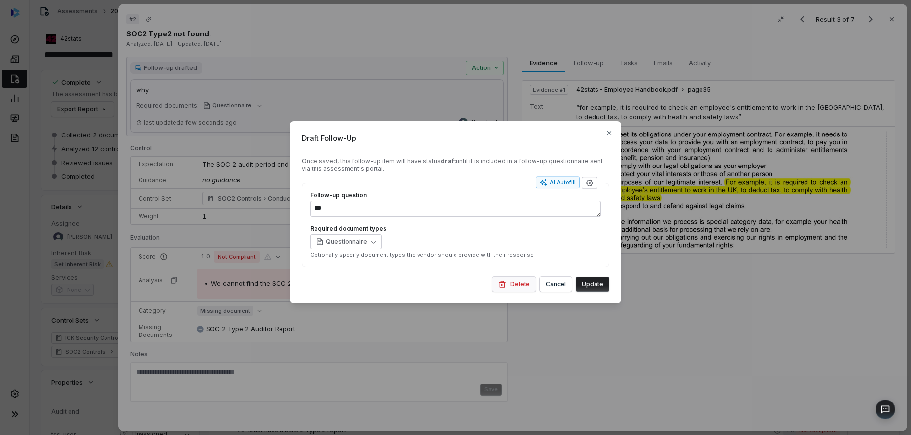
click at [527, 284] on button "Delete" at bounding box center [514, 284] width 43 height 15
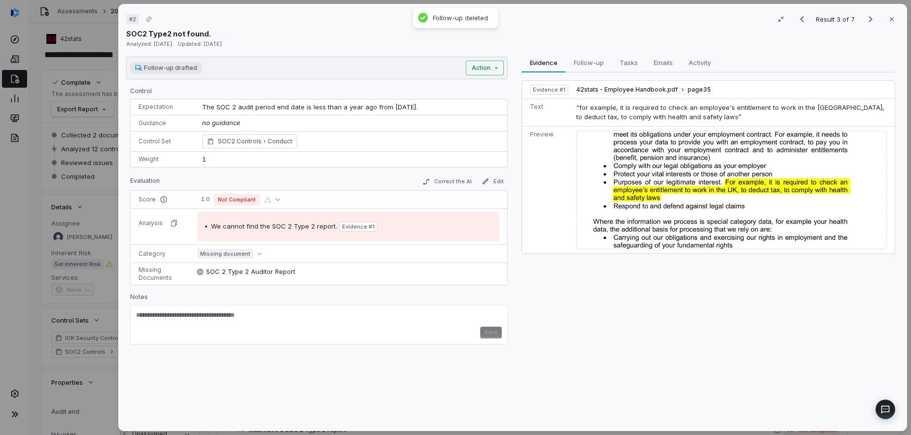
click at [485, 68] on div "# 2 Result 3 of 7 Close SOC2 Type2 not found. Analyzed: 6 months ago Updated: 6…" at bounding box center [455, 217] width 911 height 435
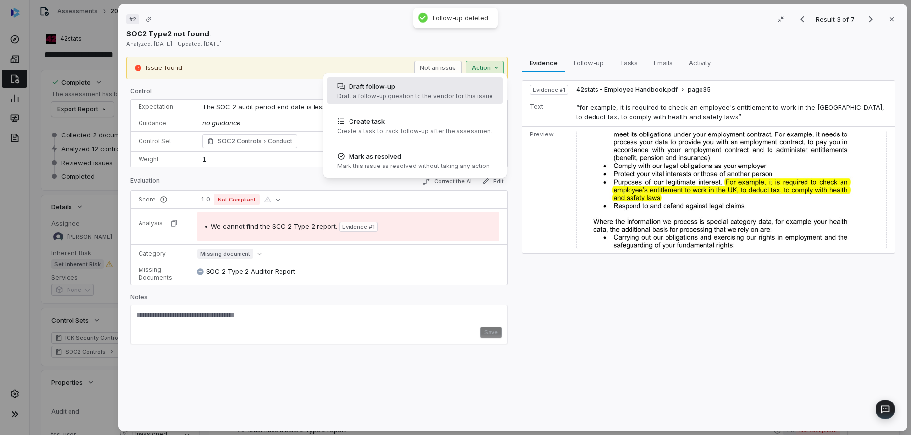
click at [423, 99] on div "Draft a follow-up question to the vendor for this issue" at bounding box center [415, 96] width 156 height 8
type textarea "*"
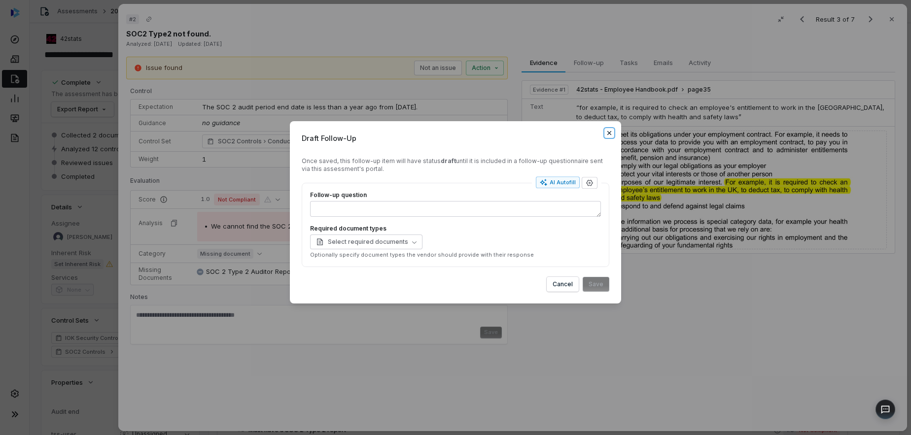
click at [609, 130] on icon "button" at bounding box center [610, 133] width 8 height 8
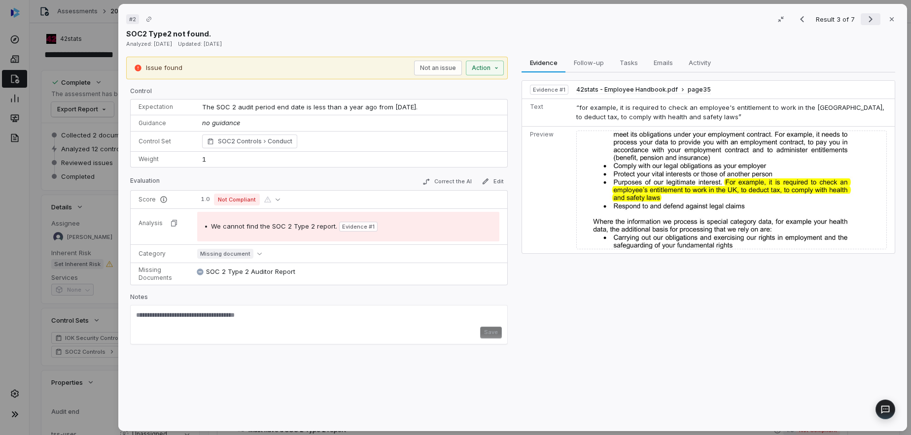
click at [870, 19] on icon "Next result" at bounding box center [871, 19] width 12 height 12
